Goal: Task Accomplishment & Management: Use online tool/utility

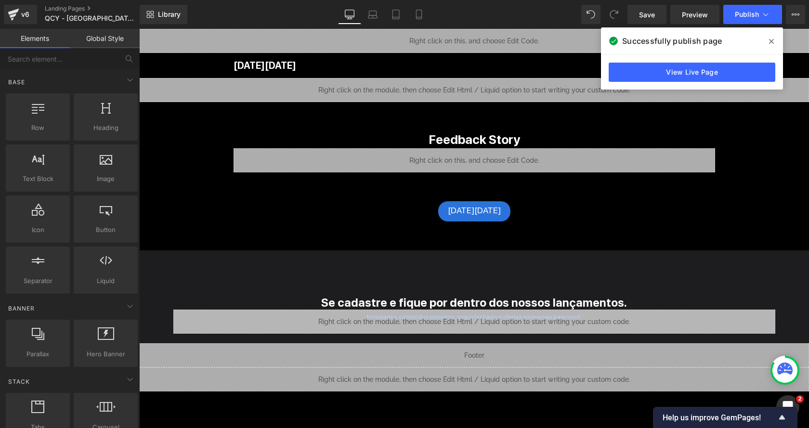
scroll to position [70, 0]
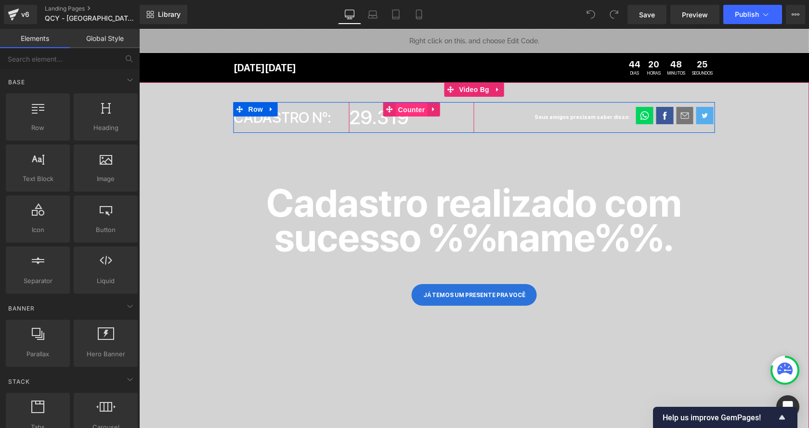
click at [410, 111] on span "Counter" at bounding box center [412, 110] width 32 height 14
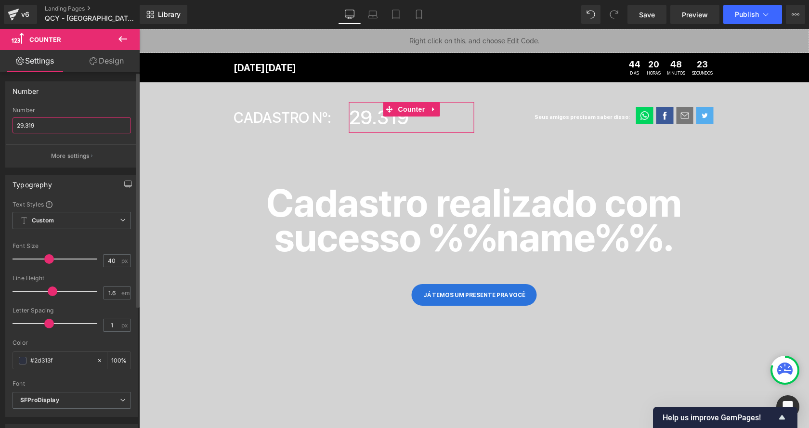
click at [25, 127] on input "29.319" at bounding box center [72, 126] width 119 height 16
type input "36.475"
click at [69, 97] on div "Number" at bounding box center [72, 91] width 132 height 18
click at [379, 14] on link "Laptop" at bounding box center [372, 14] width 23 height 19
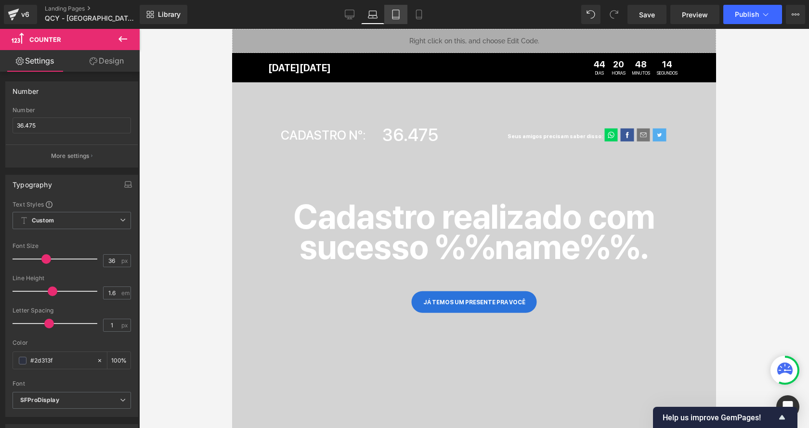
click at [391, 14] on icon at bounding box center [396, 15] width 10 height 10
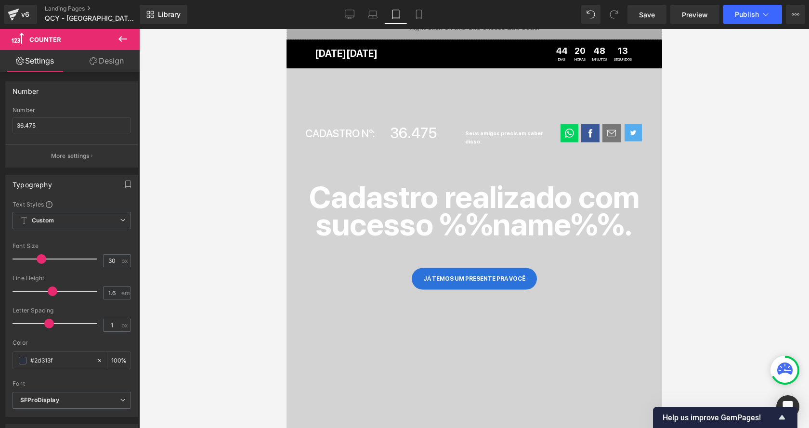
click at [402, 14] on link "Tablet" at bounding box center [395, 14] width 23 height 19
click at [417, 15] on icon at bounding box center [419, 15] width 10 height 10
type input "25"
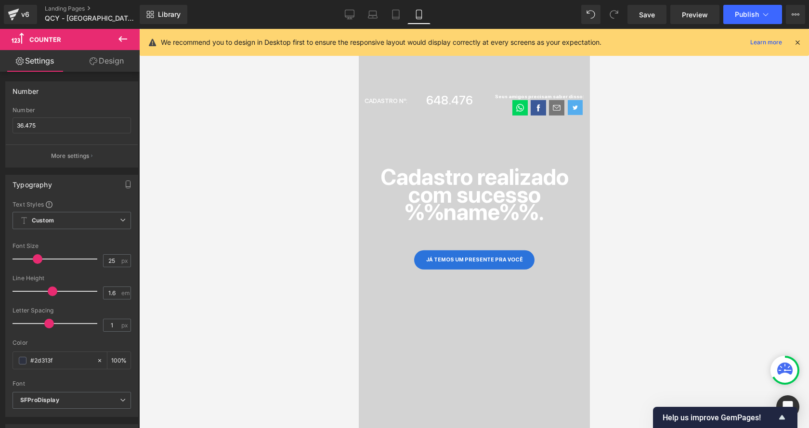
scroll to position [0, 0]
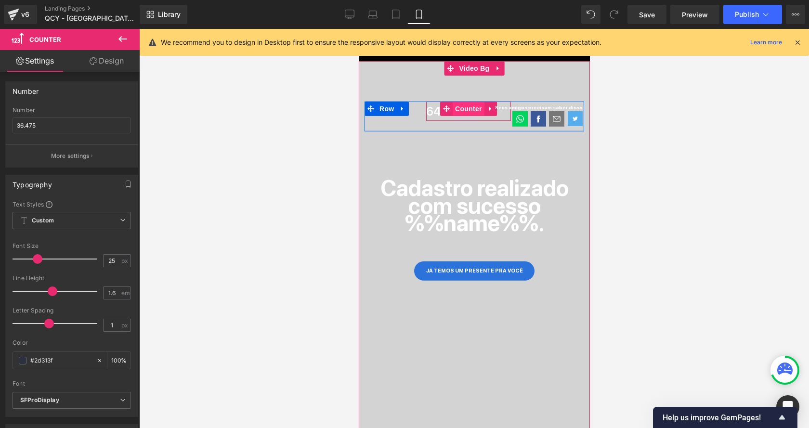
click at [462, 108] on span "Counter" at bounding box center [468, 109] width 32 height 14
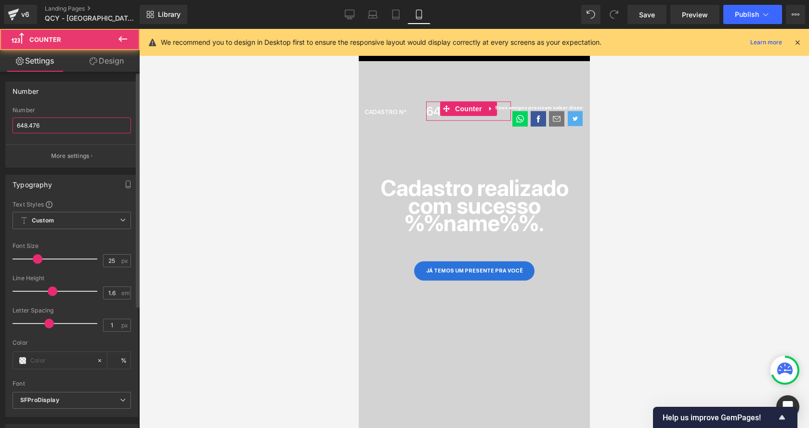
click at [76, 126] on input "648.476" at bounding box center [72, 126] width 119 height 16
paste input "36.475"
type input "36.475"
click at [114, 98] on div "Number" at bounding box center [72, 91] width 132 height 18
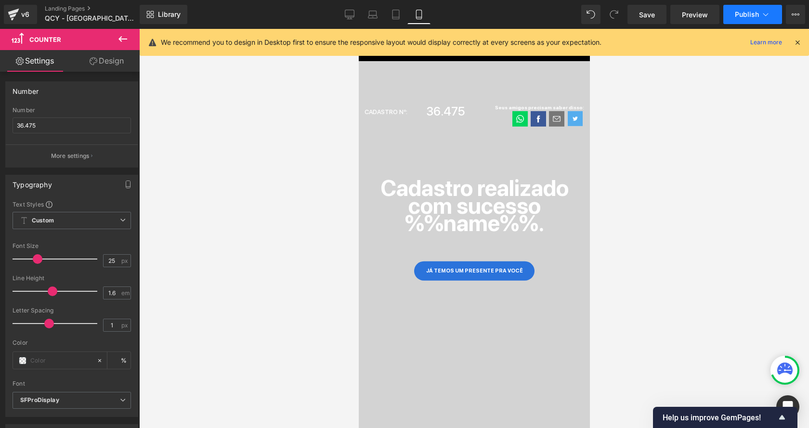
click at [745, 13] on span "Publish" at bounding box center [747, 15] width 24 height 8
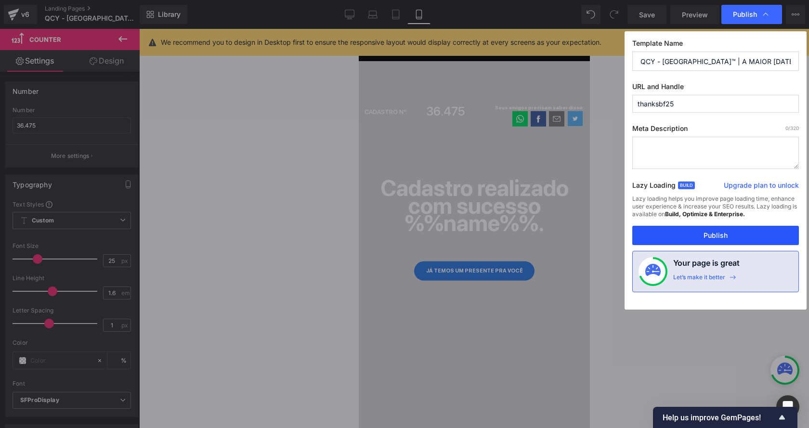
click at [699, 233] on button "Publish" at bounding box center [716, 235] width 167 height 19
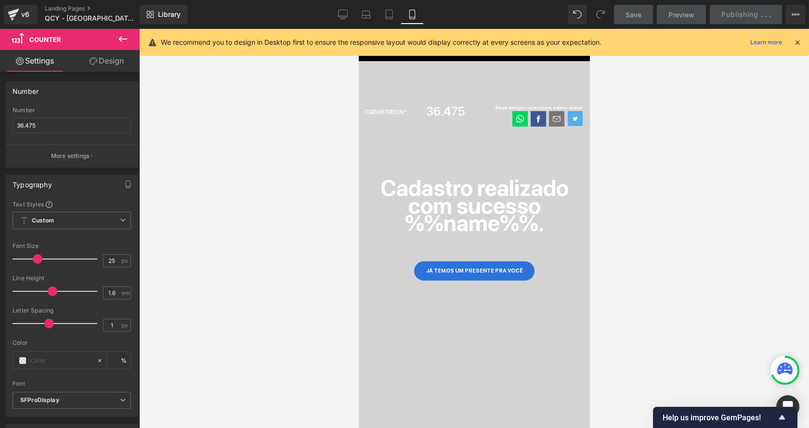
click at [797, 41] on icon at bounding box center [797, 42] width 9 height 9
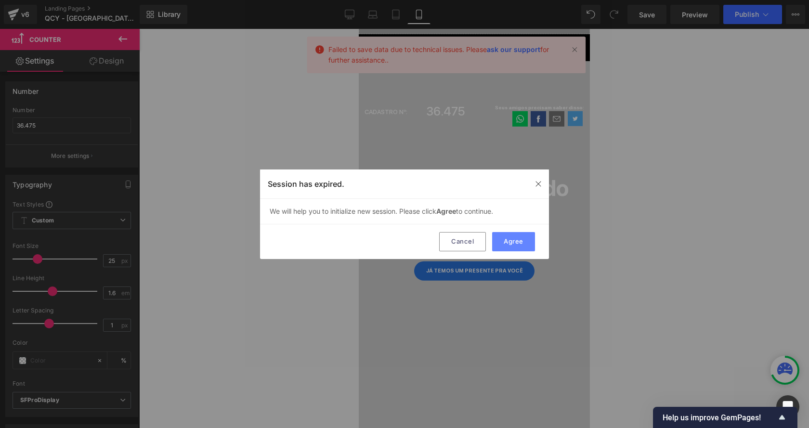
click at [508, 241] on button "Agree" at bounding box center [513, 241] width 43 height 19
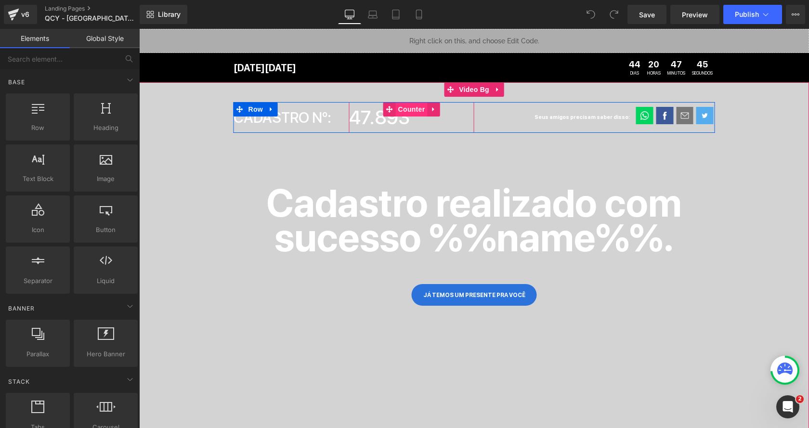
click at [399, 109] on span "Counter" at bounding box center [412, 109] width 32 height 14
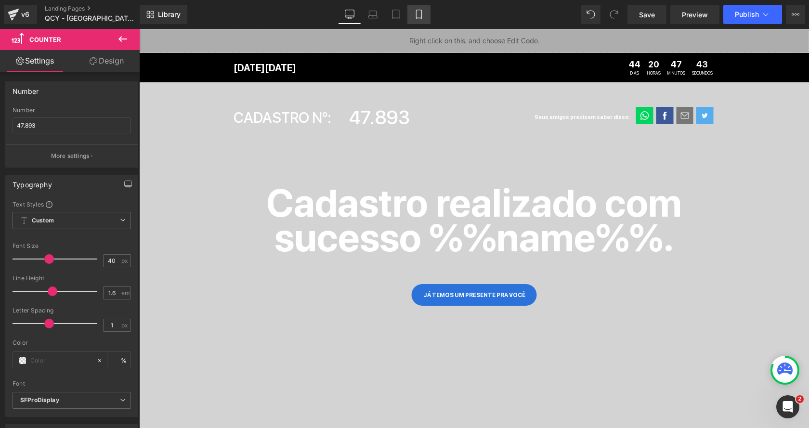
click at [419, 14] on icon at bounding box center [419, 15] width 10 height 10
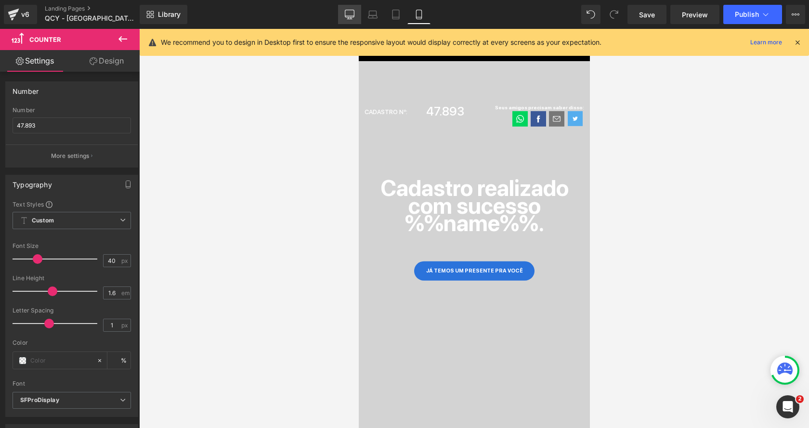
click at [354, 16] on icon at bounding box center [349, 16] width 9 height 0
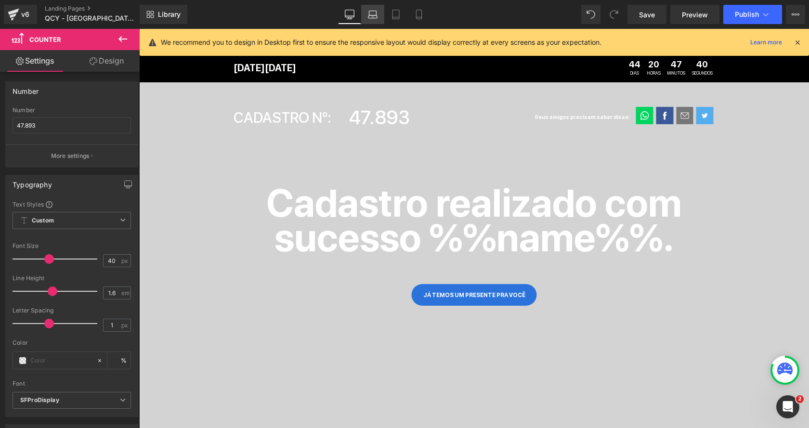
click at [378, 16] on icon at bounding box center [373, 15] width 10 height 10
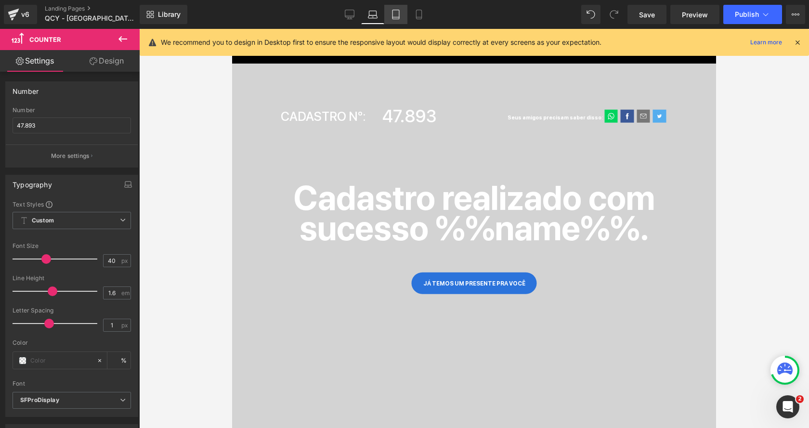
click at [395, 16] on icon at bounding box center [396, 15] width 10 height 10
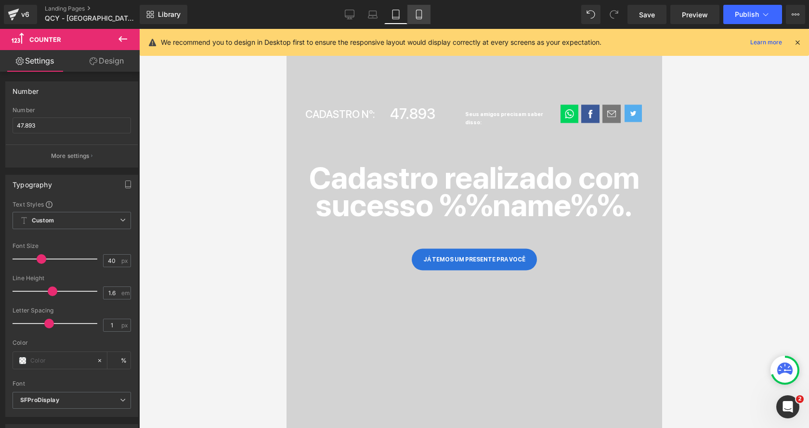
click at [416, 16] on icon at bounding box center [418, 14] width 5 height 9
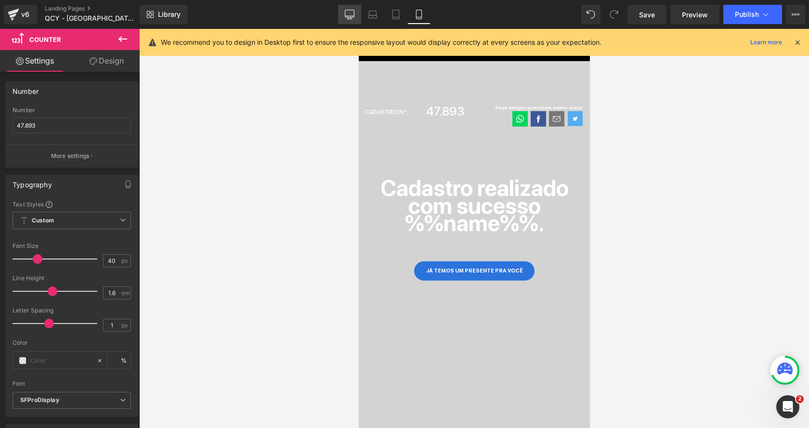
click at [351, 14] on icon at bounding box center [350, 15] width 10 height 10
